Goal: Task Accomplishment & Management: Manage account settings

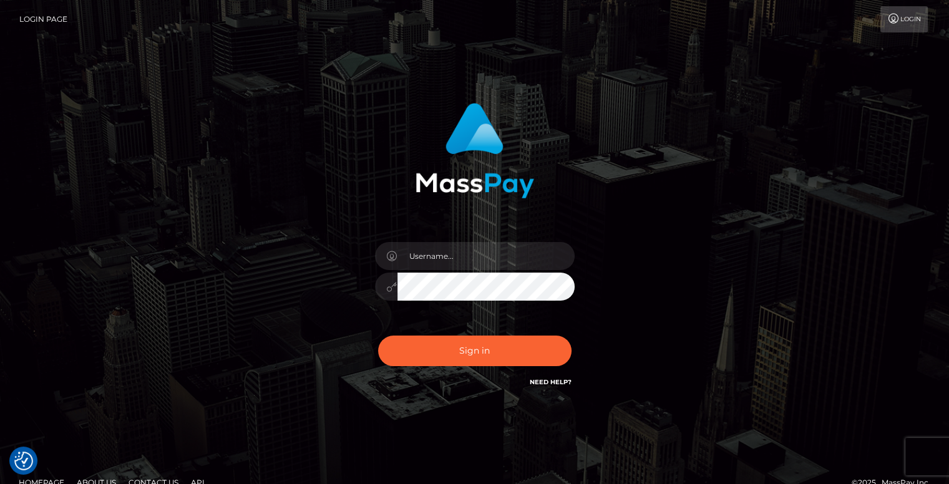
click at [34, 21] on link "Login Page" at bounding box center [43, 19] width 48 height 26
click at [421, 265] on input "text" at bounding box center [485, 256] width 177 height 28
type input "[EMAIL_ADDRESS][DOMAIN_NAME]"
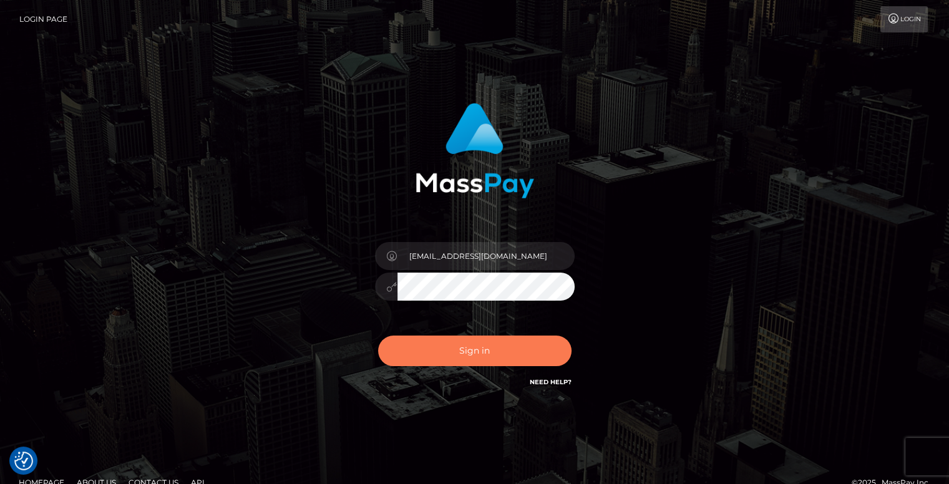
click at [453, 347] on button "Sign in" at bounding box center [474, 351] width 193 height 31
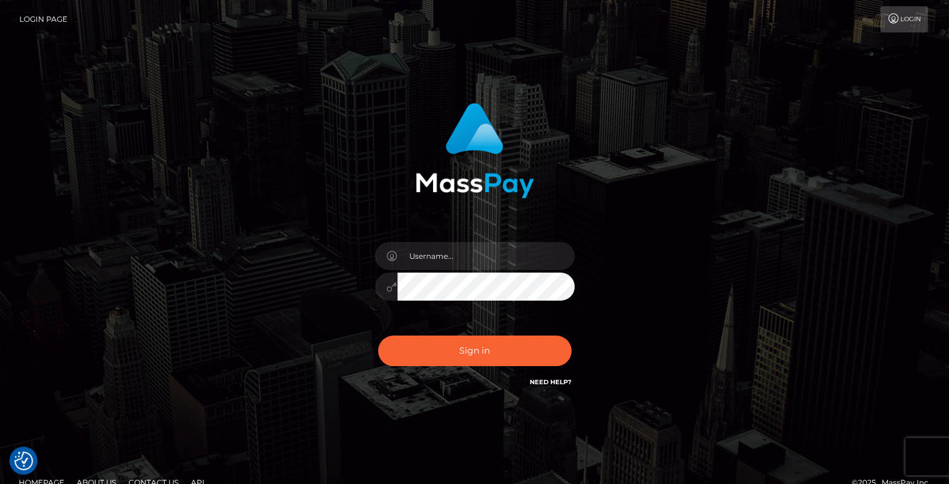
drag, startPoint x: 289, startPoint y: 170, endPoint x: 294, endPoint y: 176, distance: 7.1
